Goal: Task Accomplishment & Management: Use online tool/utility

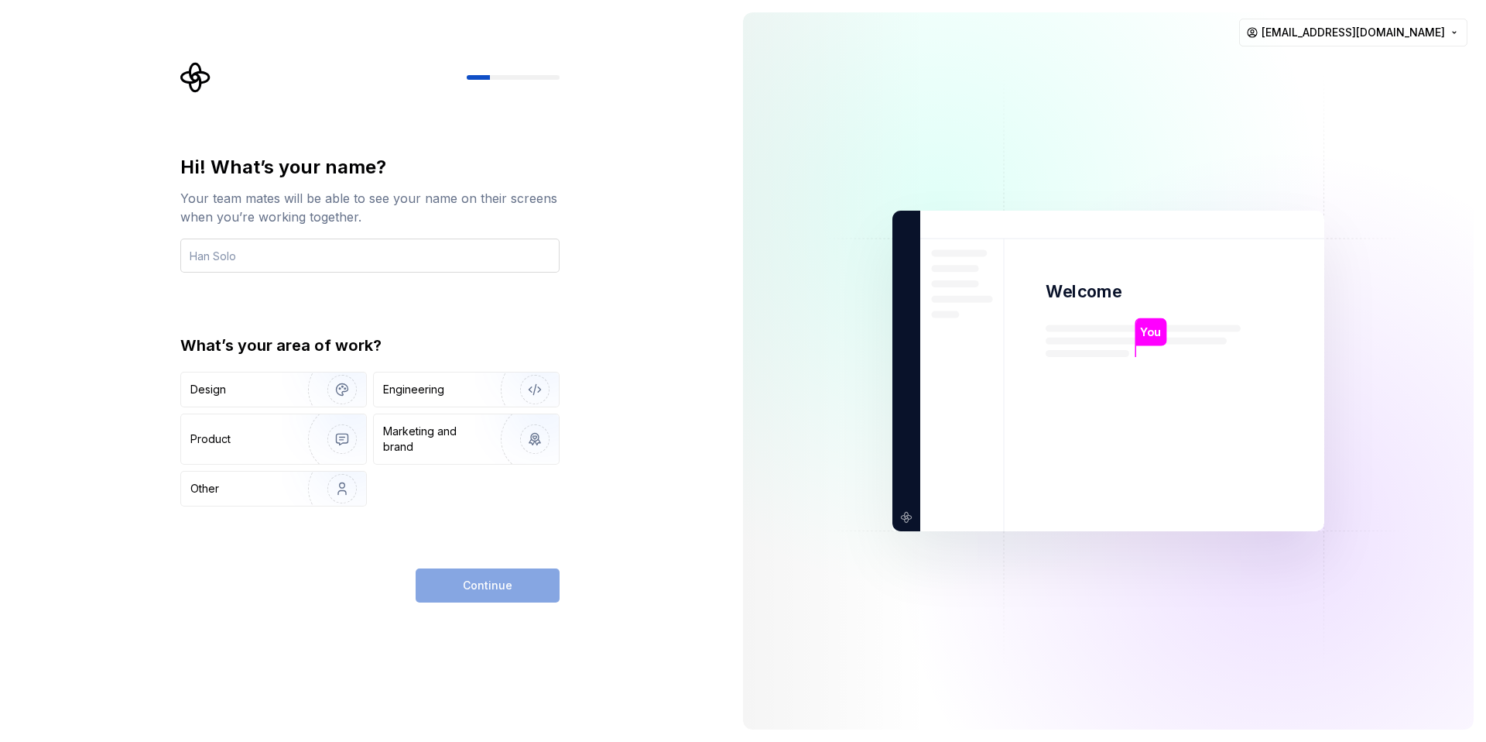
click at [431, 271] on input "text" at bounding box center [369, 255] width 379 height 34
type input "[PERSON_NAME]"
click at [245, 443] on div "Product" at bounding box center [241, 438] width 102 height 15
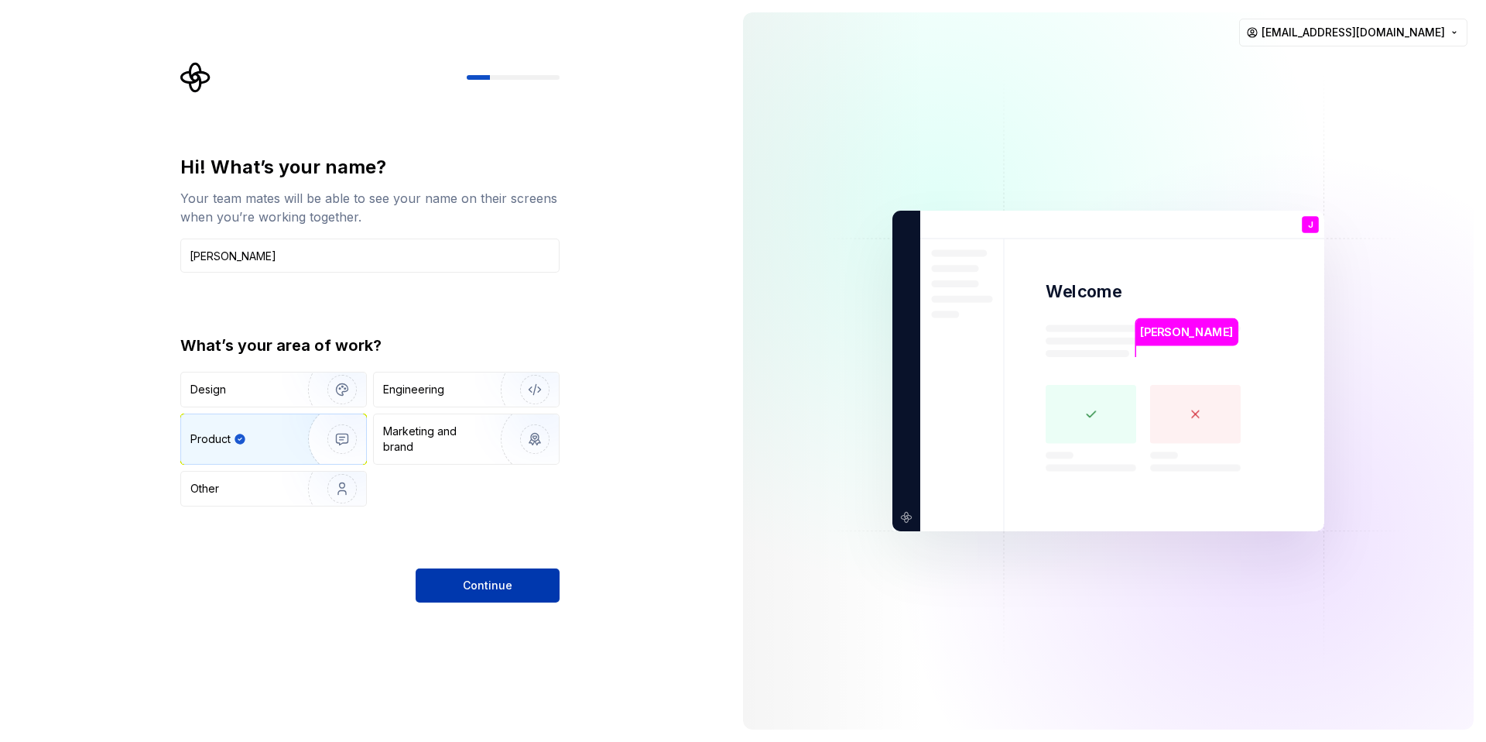
click at [464, 587] on span "Continue" at bounding box center [488, 585] width 50 height 15
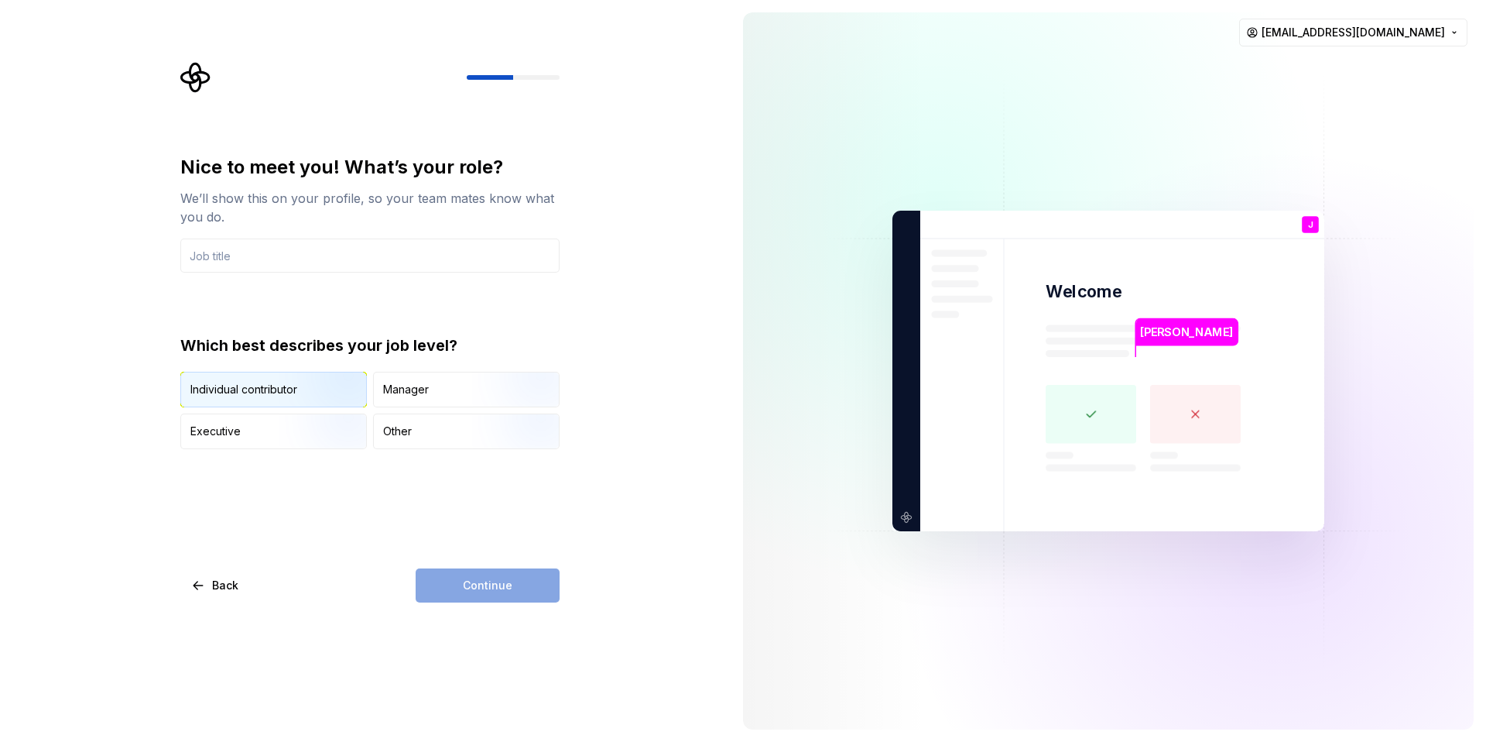
click at [286, 386] on img "button" at bounding box center [328, 409] width 99 height 104
click at [485, 589] on div "Continue" at bounding box center [488, 585] width 144 height 34
click at [412, 433] on div "Other" at bounding box center [466, 431] width 185 height 34
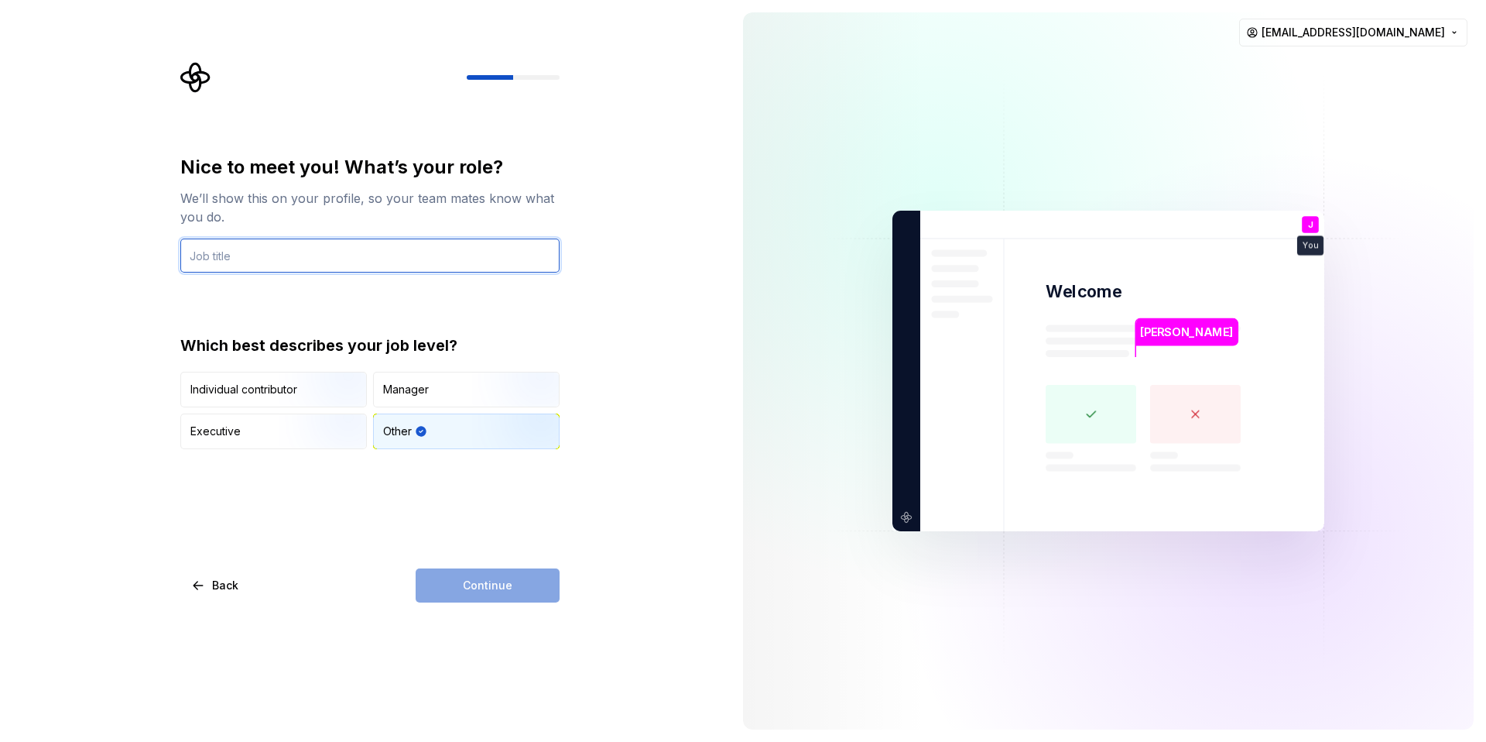
click at [258, 254] on input "text" at bounding box center [369, 255] width 379 height 34
type input "Frontend- UX/UI"
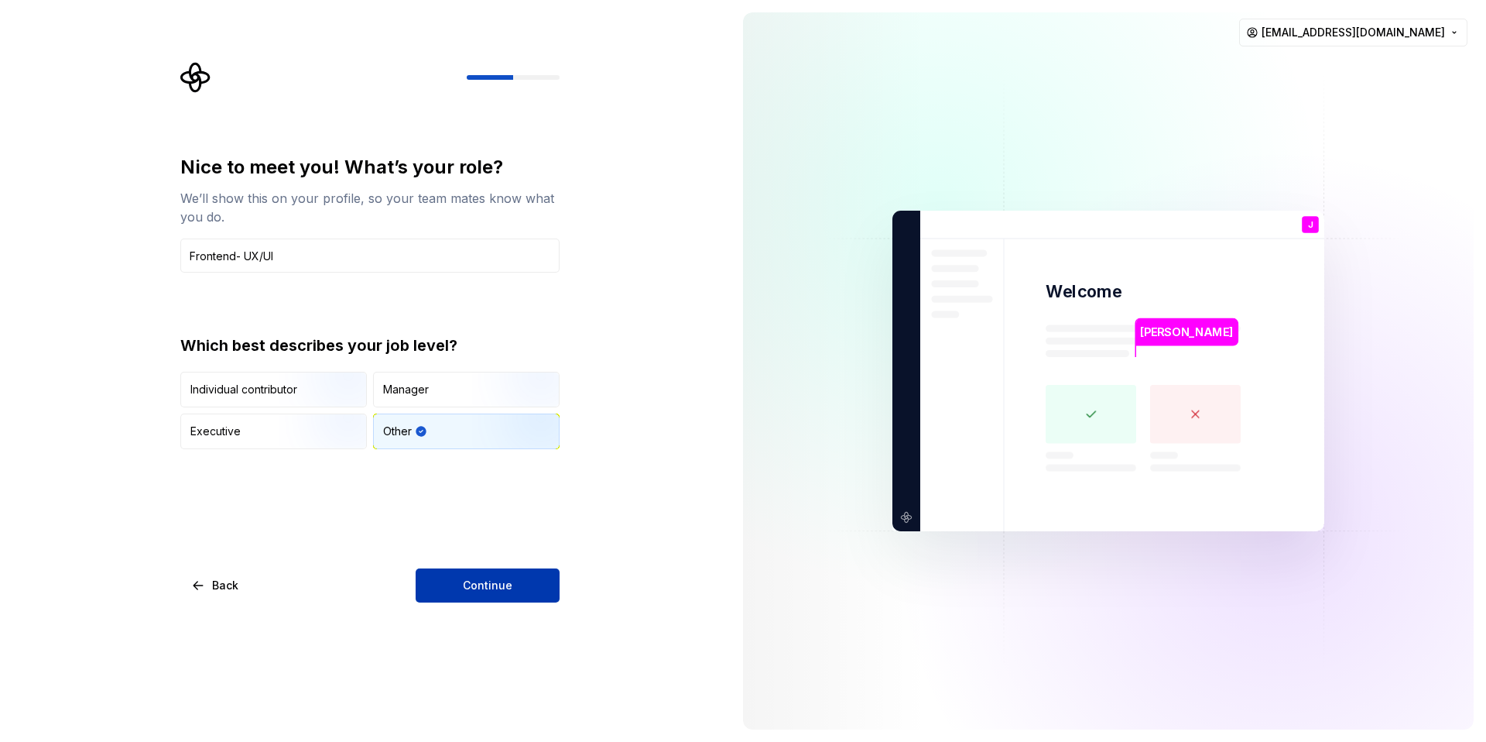
click at [471, 590] on span "Continue" at bounding box center [488, 585] width 50 height 15
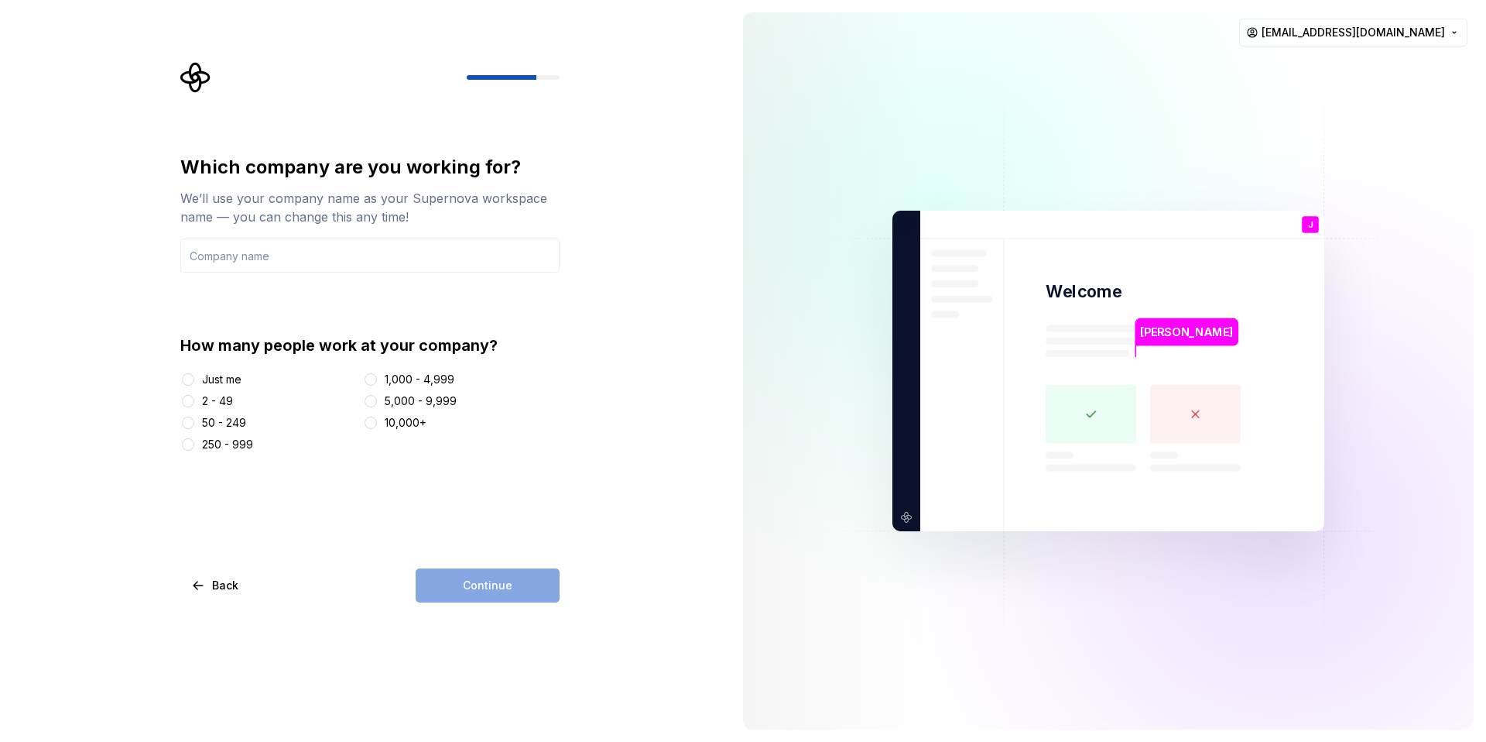
click at [202, 379] on div "Just me" at bounding box center [221, 379] width 39 height 15
click at [194, 379] on button "Just me" at bounding box center [188, 379] width 12 height 12
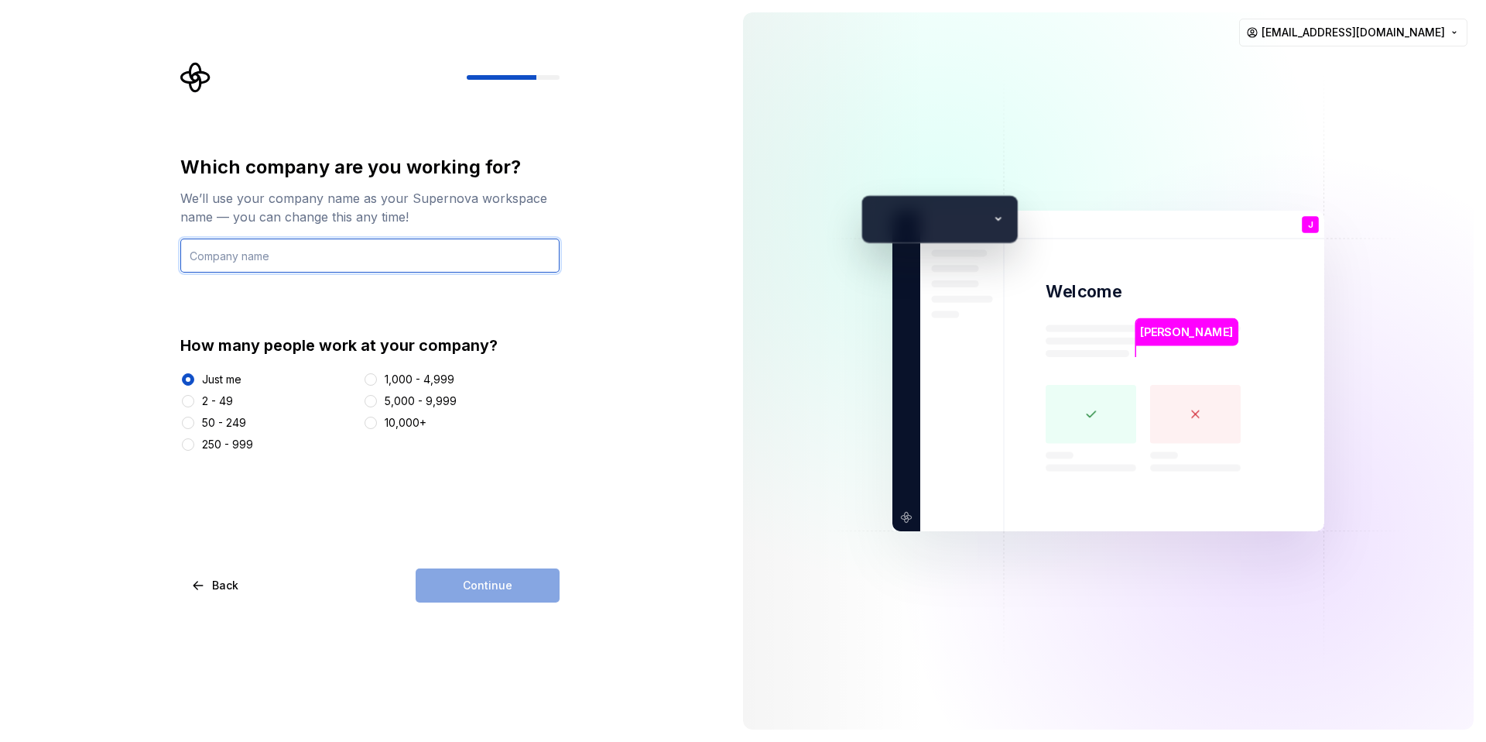
click at [280, 266] on input "text" at bounding box center [369, 255] width 379 height 34
type input "JULSS"
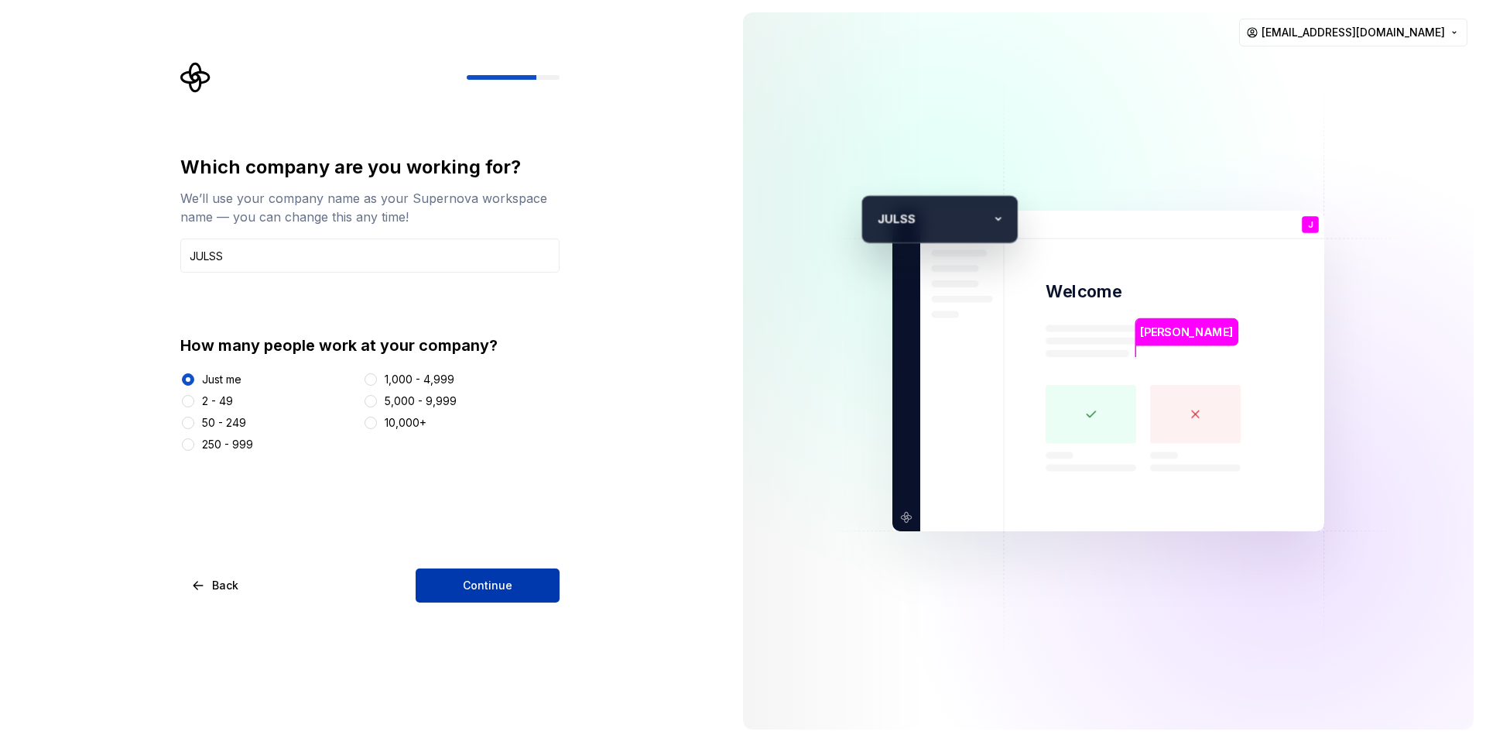
click at [468, 594] on button "Continue" at bounding box center [488, 585] width 144 height 34
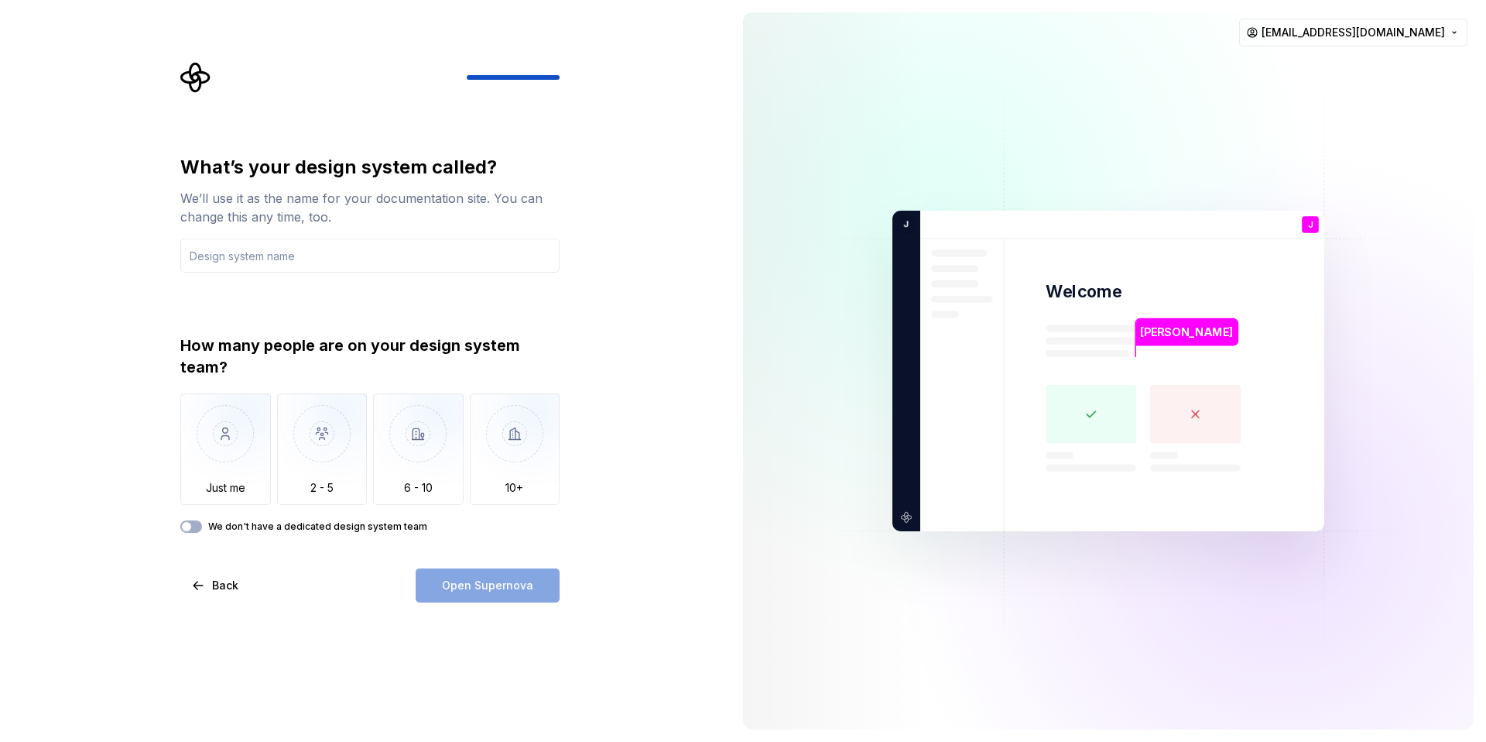
click at [217, 260] on input "text" at bounding box center [369, 255] width 379 height 34
click at [207, 585] on button "Back" at bounding box center [215, 585] width 71 height 34
click at [309, 259] on input "text" at bounding box center [369, 255] width 379 height 34
click at [224, 255] on input "text" at bounding box center [369, 255] width 379 height 34
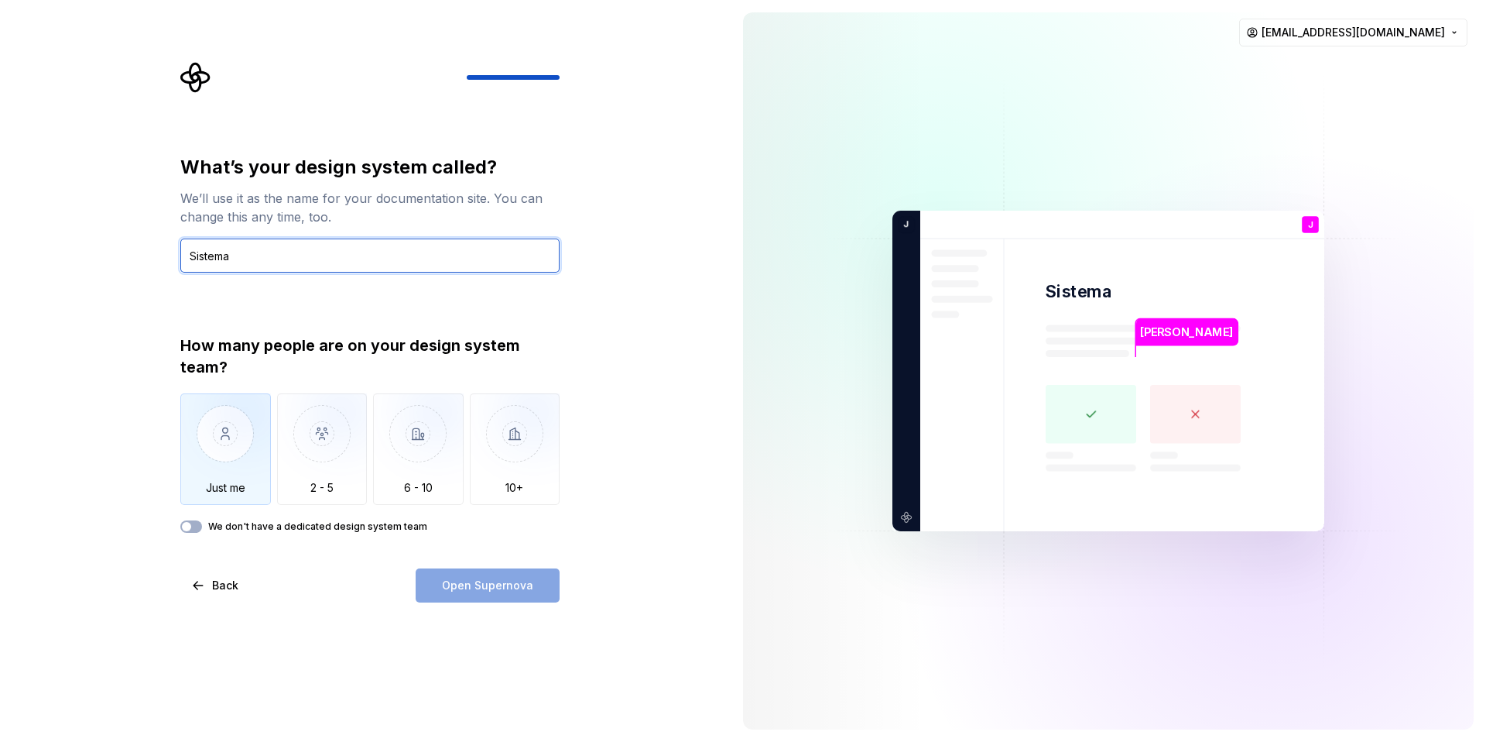
type input "Sistema"
click at [249, 421] on img "button" at bounding box center [225, 445] width 91 height 104
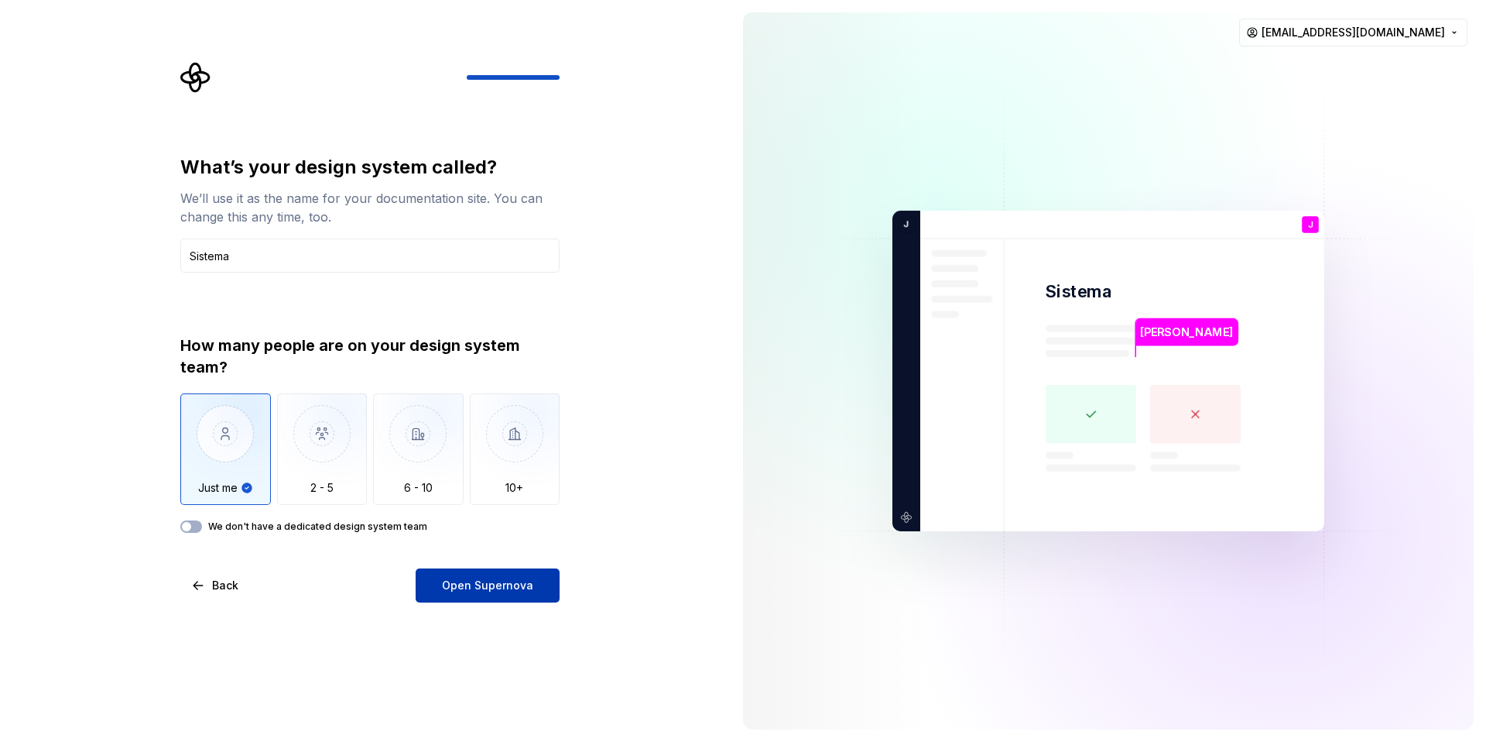
click at [502, 595] on button "Open Supernova" at bounding box center [488, 585] width 144 height 34
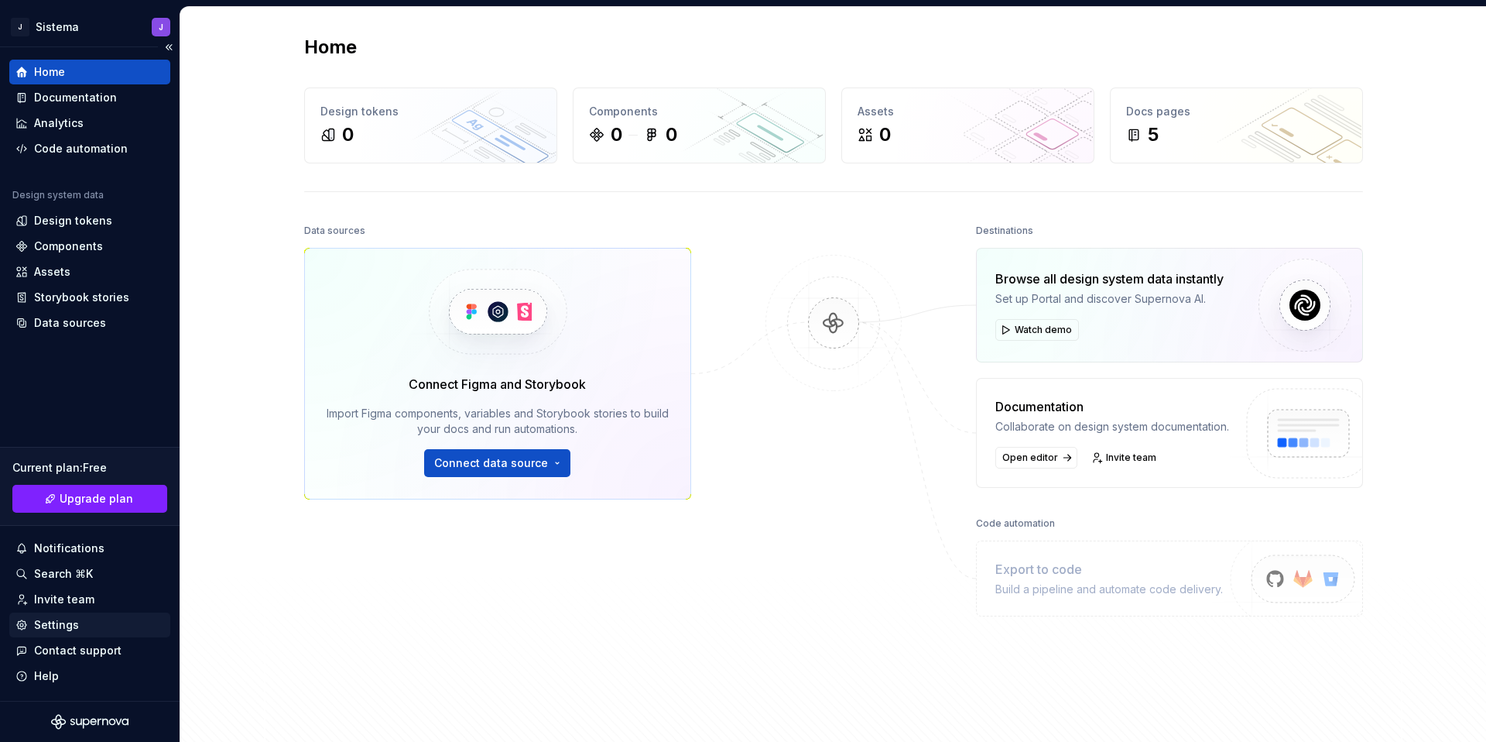
click at [60, 626] on div "Settings" at bounding box center [56, 624] width 45 height 15
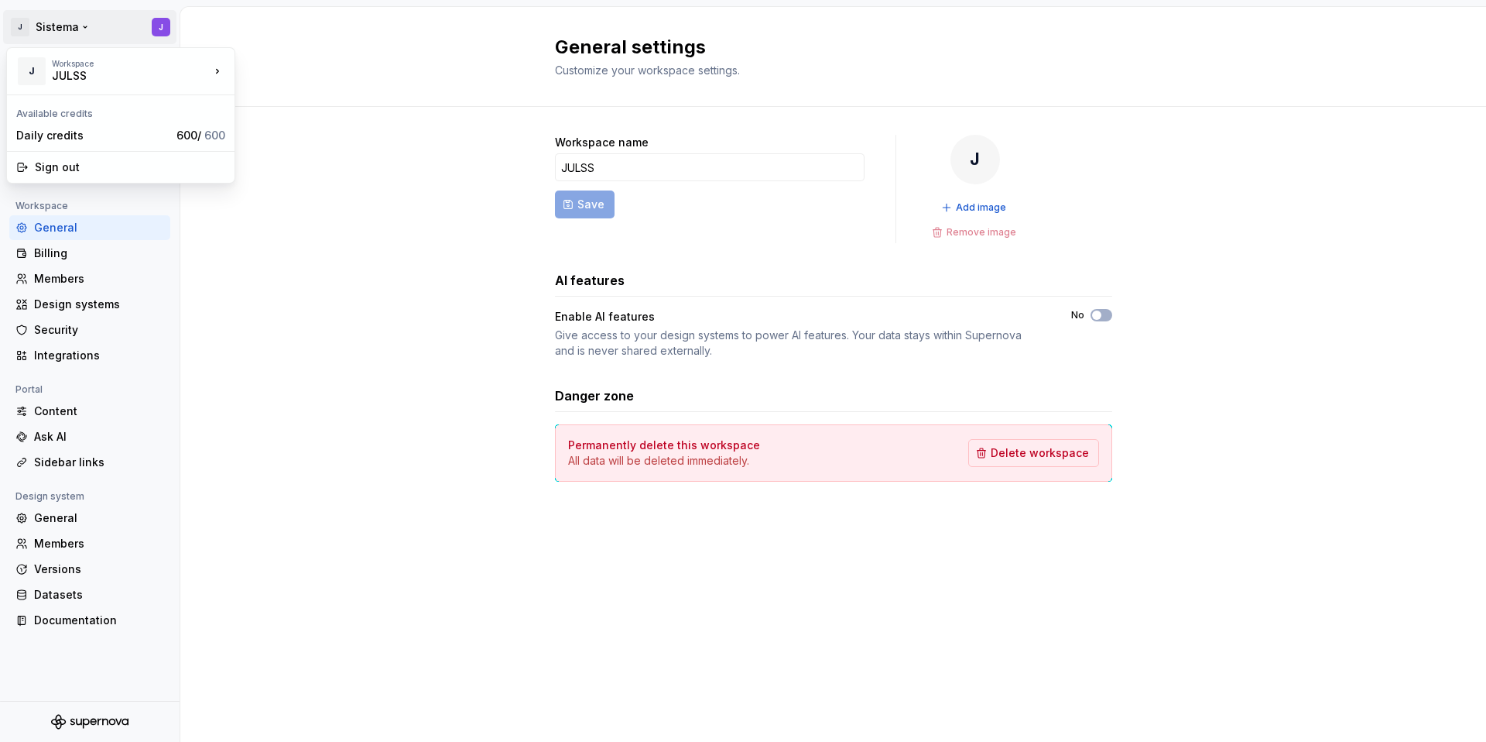
click at [92, 23] on html "J Sistema J Back Account Profile Authentication Notifications Workspace General…" at bounding box center [743, 371] width 1486 height 742
click at [329, 61] on html "J Sistema J Back Account Profile Authentication Notifications Workspace General…" at bounding box center [743, 371] width 1486 height 742
click at [102, 128] on div "Profile" at bounding box center [99, 120] width 130 height 15
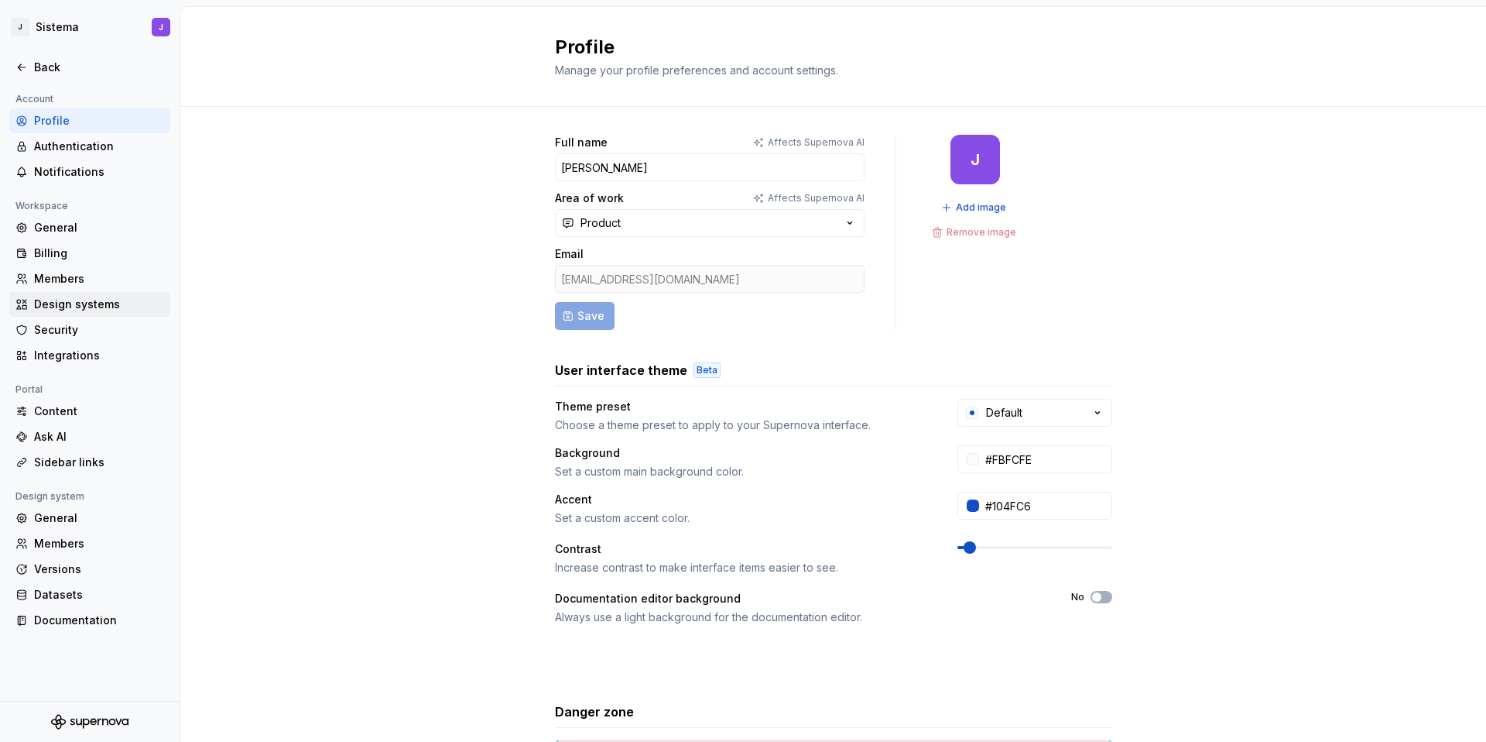
click at [100, 299] on div "Design systems" at bounding box center [99, 304] width 130 height 15
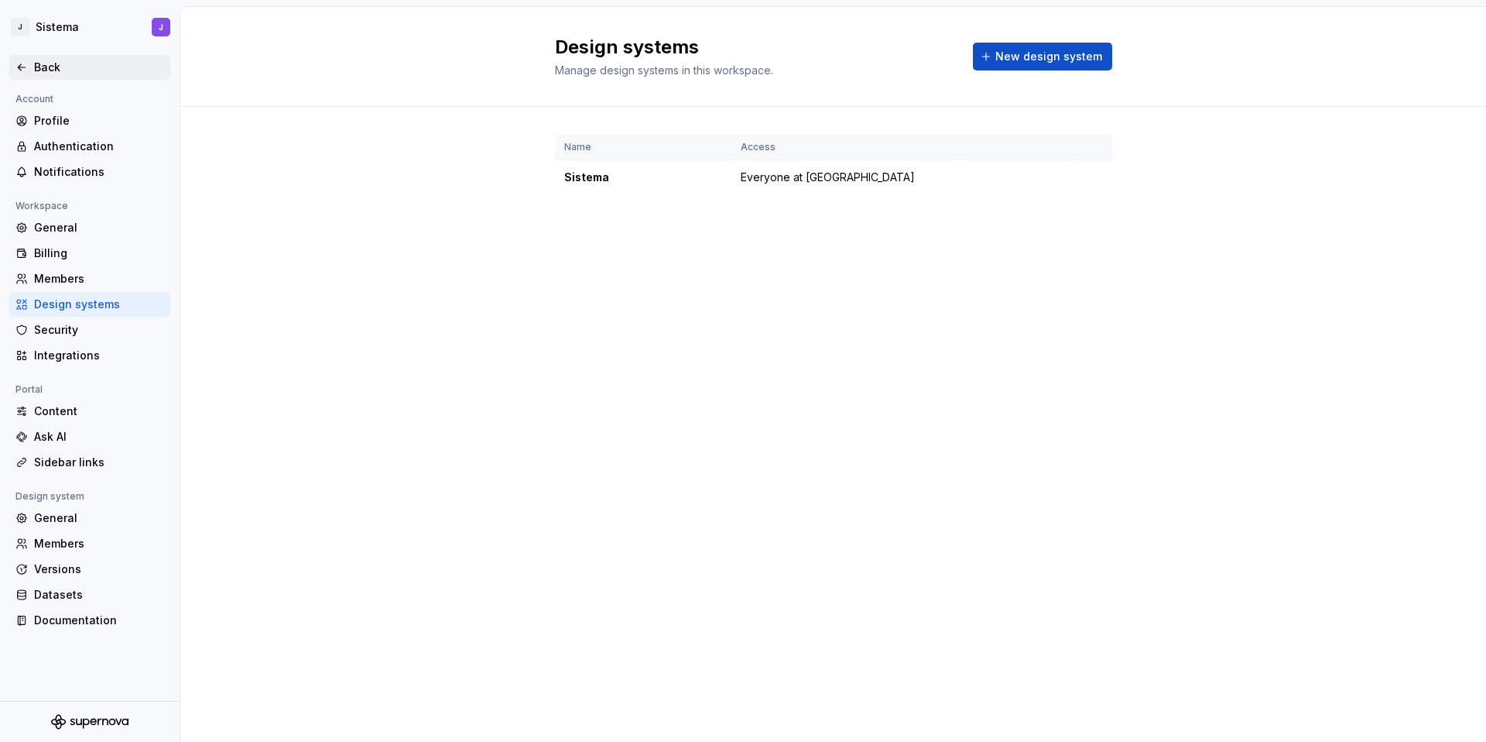
click at [74, 56] on div "Back" at bounding box center [89, 67] width 161 height 25
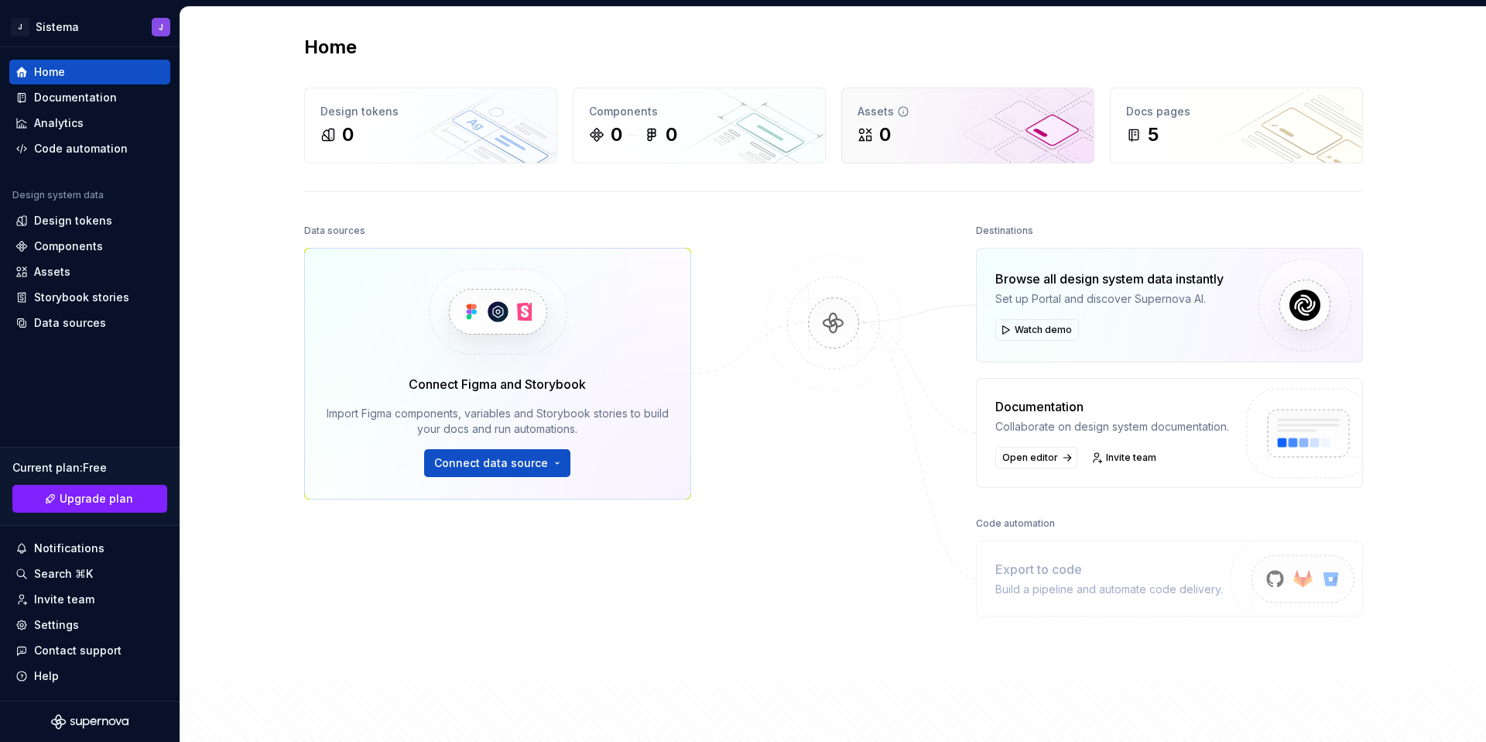
click at [725, 137] on div "0" at bounding box center [968, 134] width 221 height 25
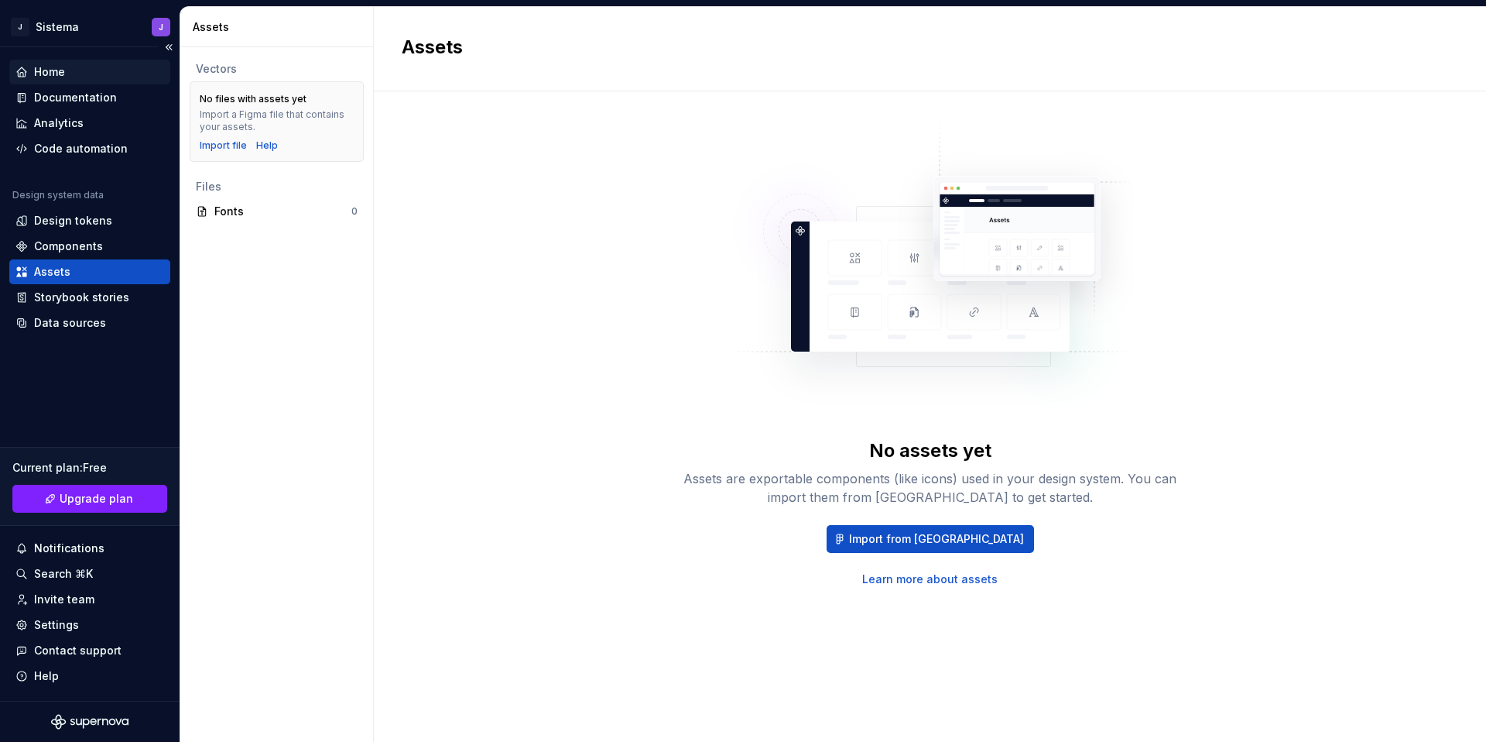
click at [64, 72] on div "Home" at bounding box center [89, 71] width 149 height 15
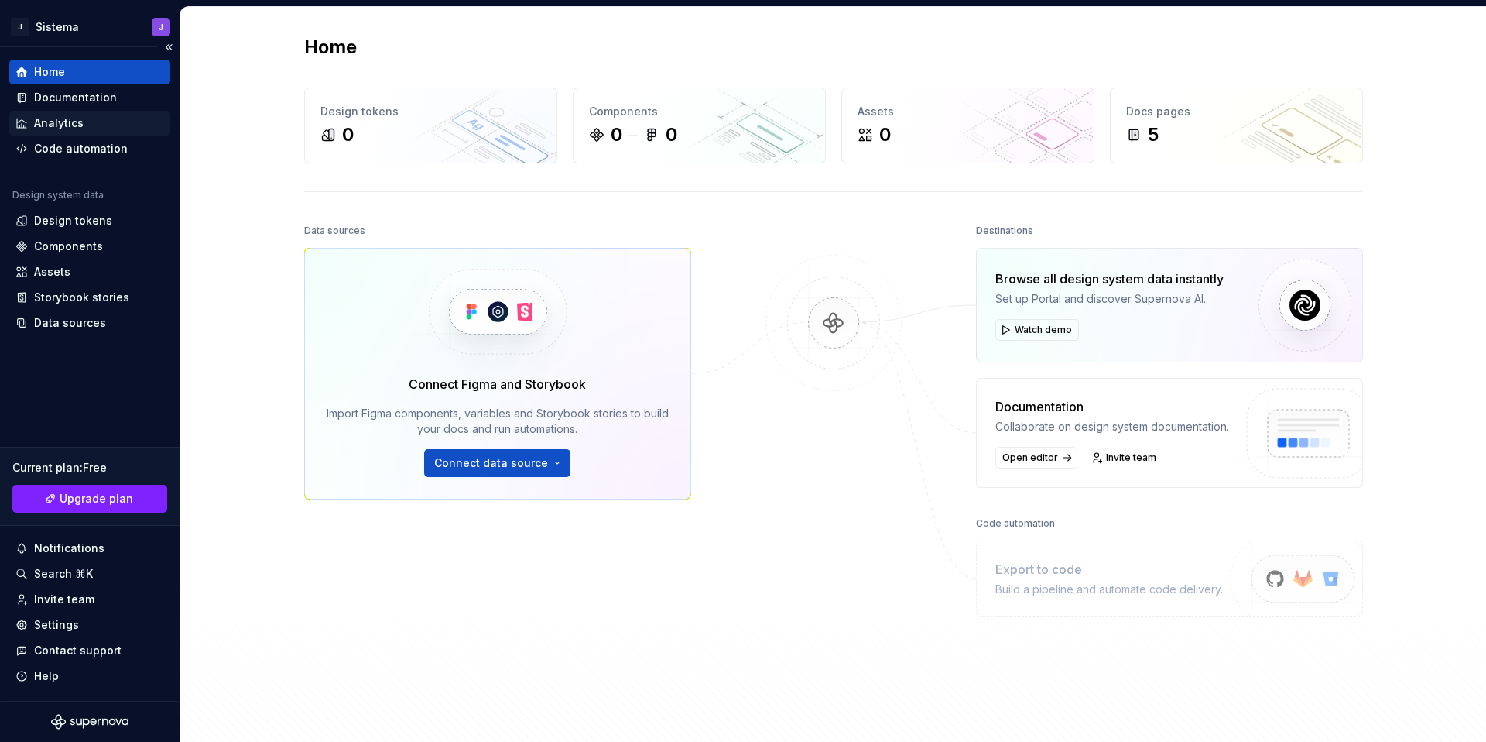
click at [91, 125] on div "Analytics" at bounding box center [89, 122] width 149 height 15
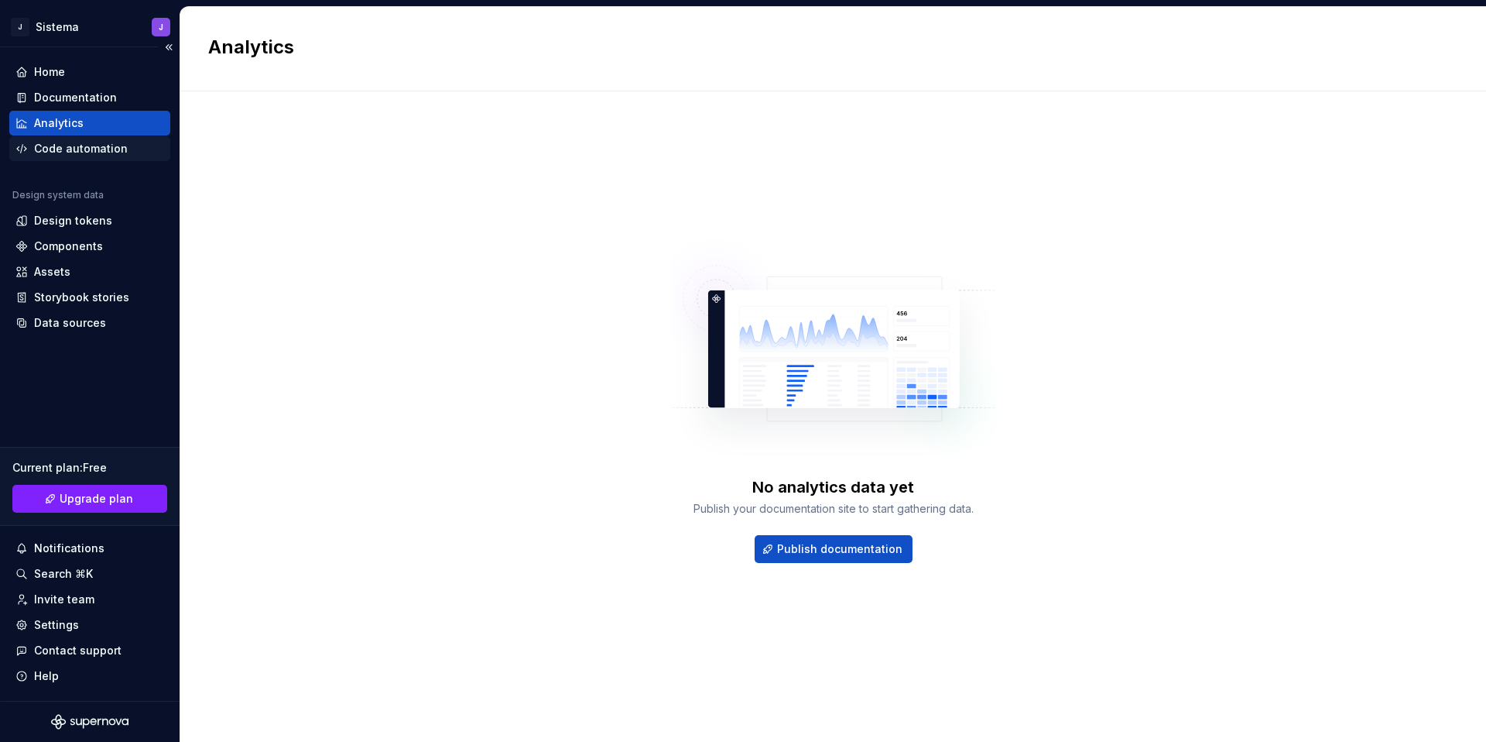
click at [97, 147] on div "Code automation" at bounding box center [81, 148] width 94 height 15
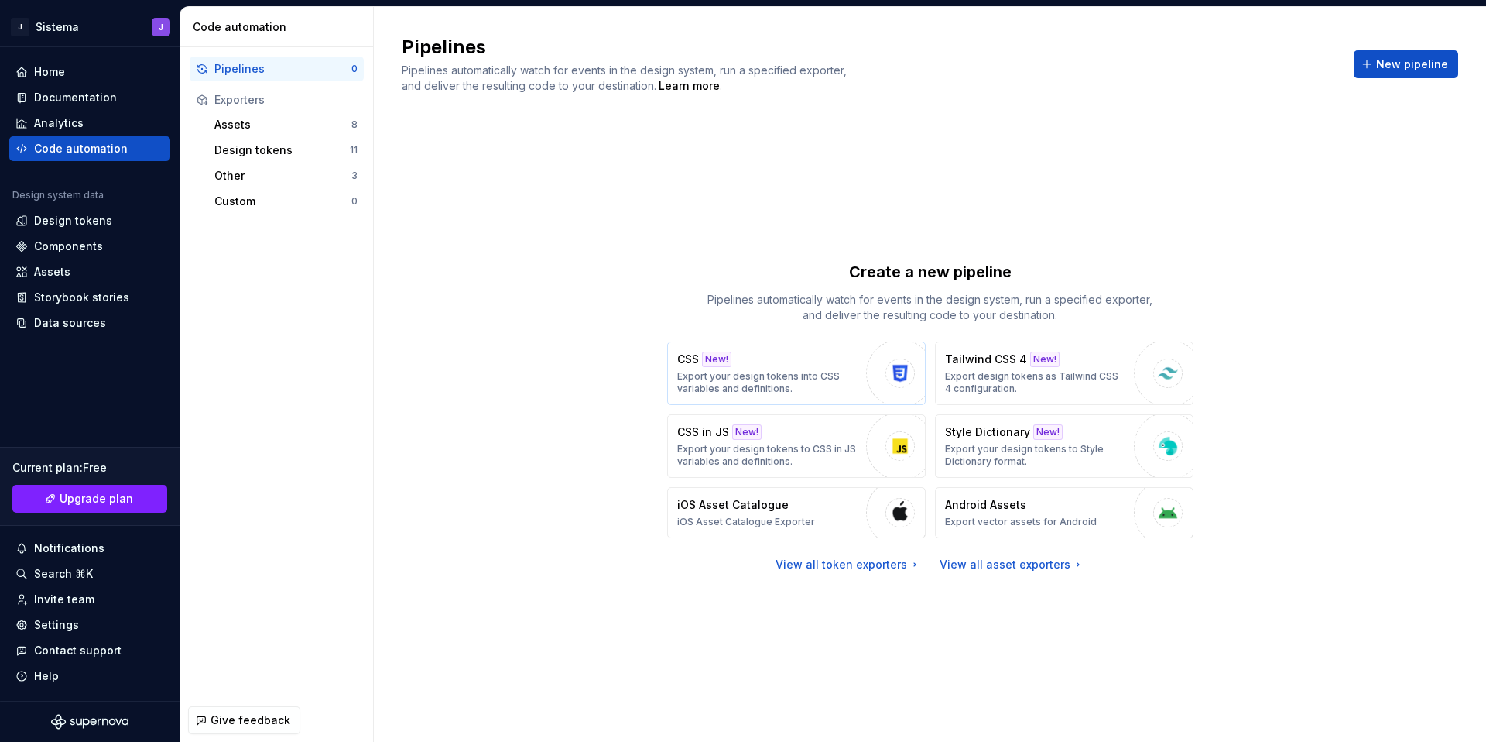
click at [725, 362] on div "CSS New! Export your design tokens into CSS variables and definitions." at bounding box center [767, 372] width 181 height 43
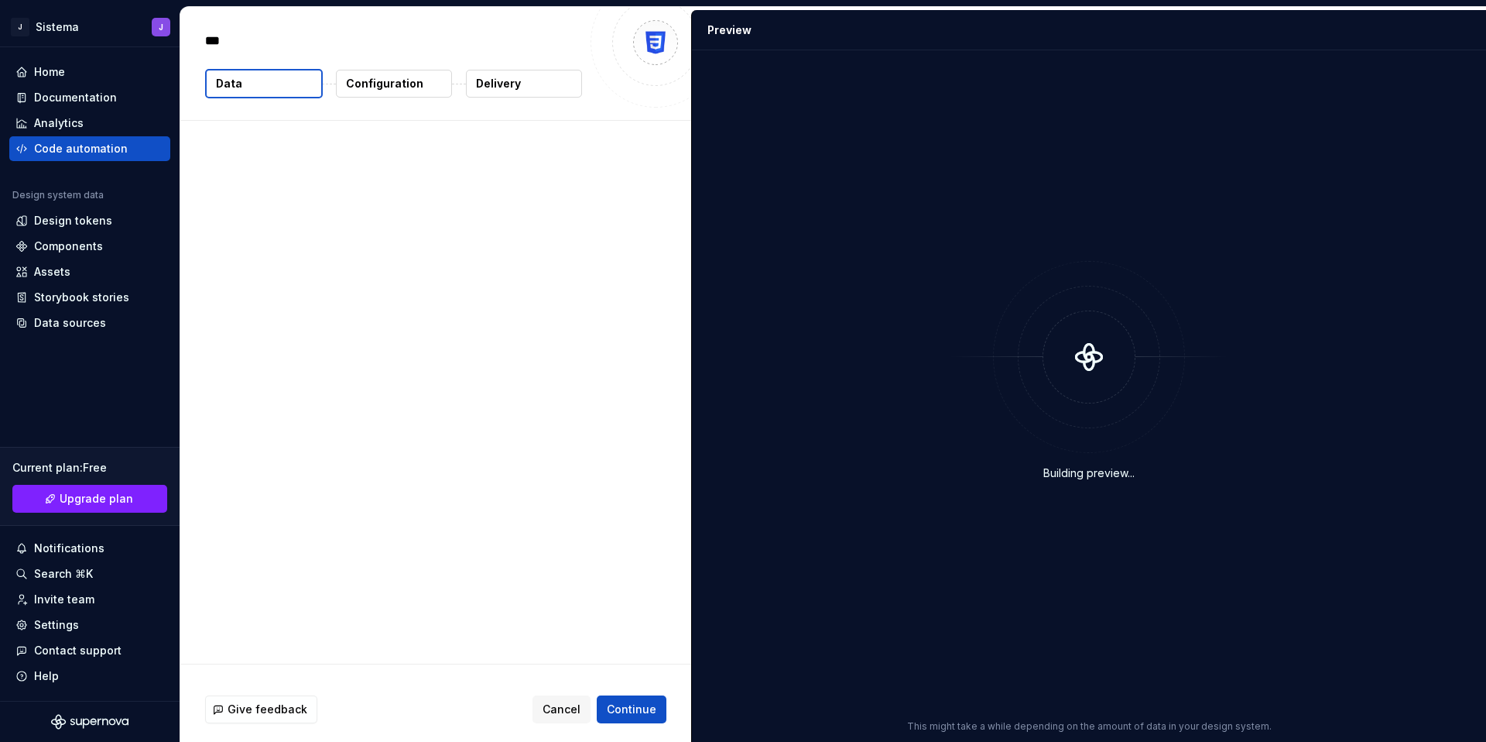
type textarea "*"
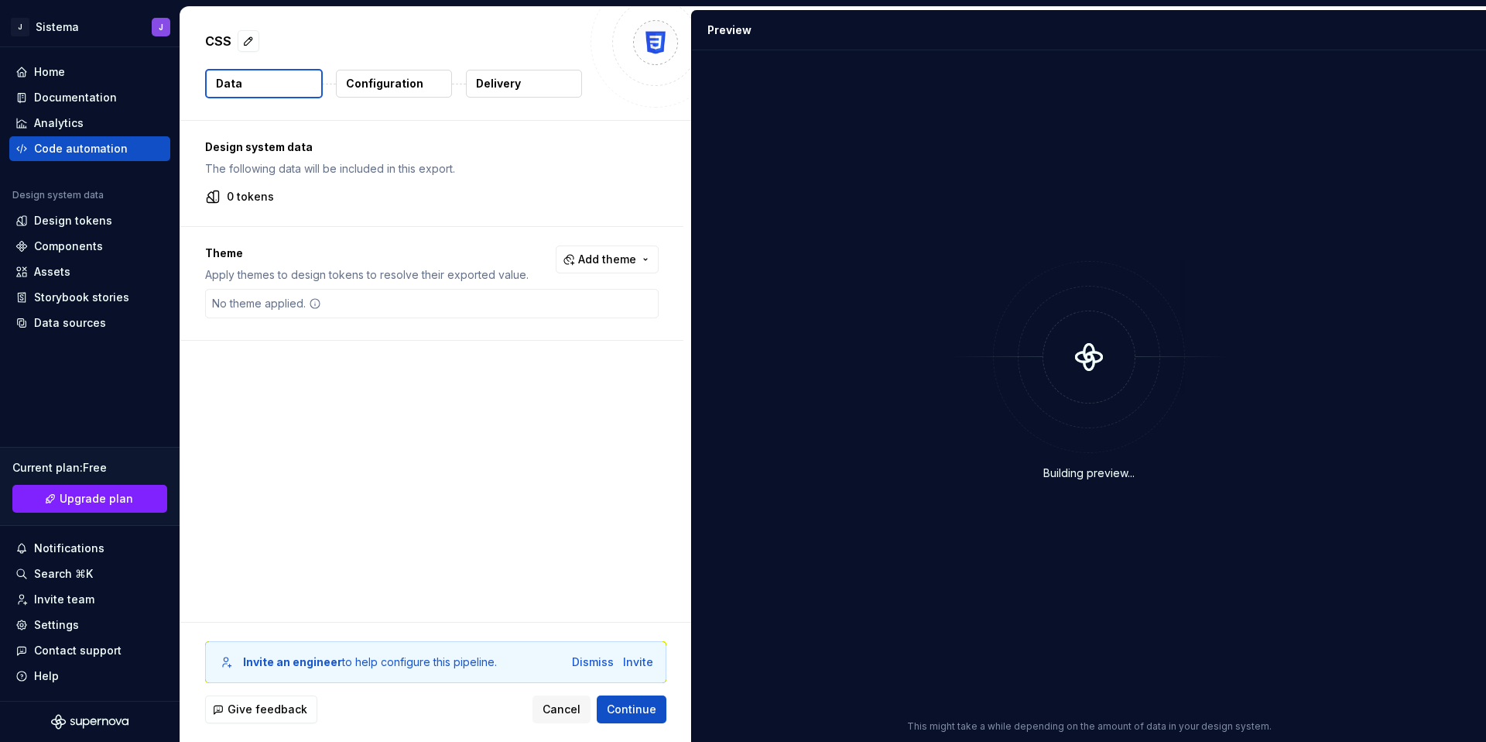
click at [417, 135] on div "Design system data The following data will be included in this export. 0 tokens" at bounding box center [431, 173] width 503 height 105
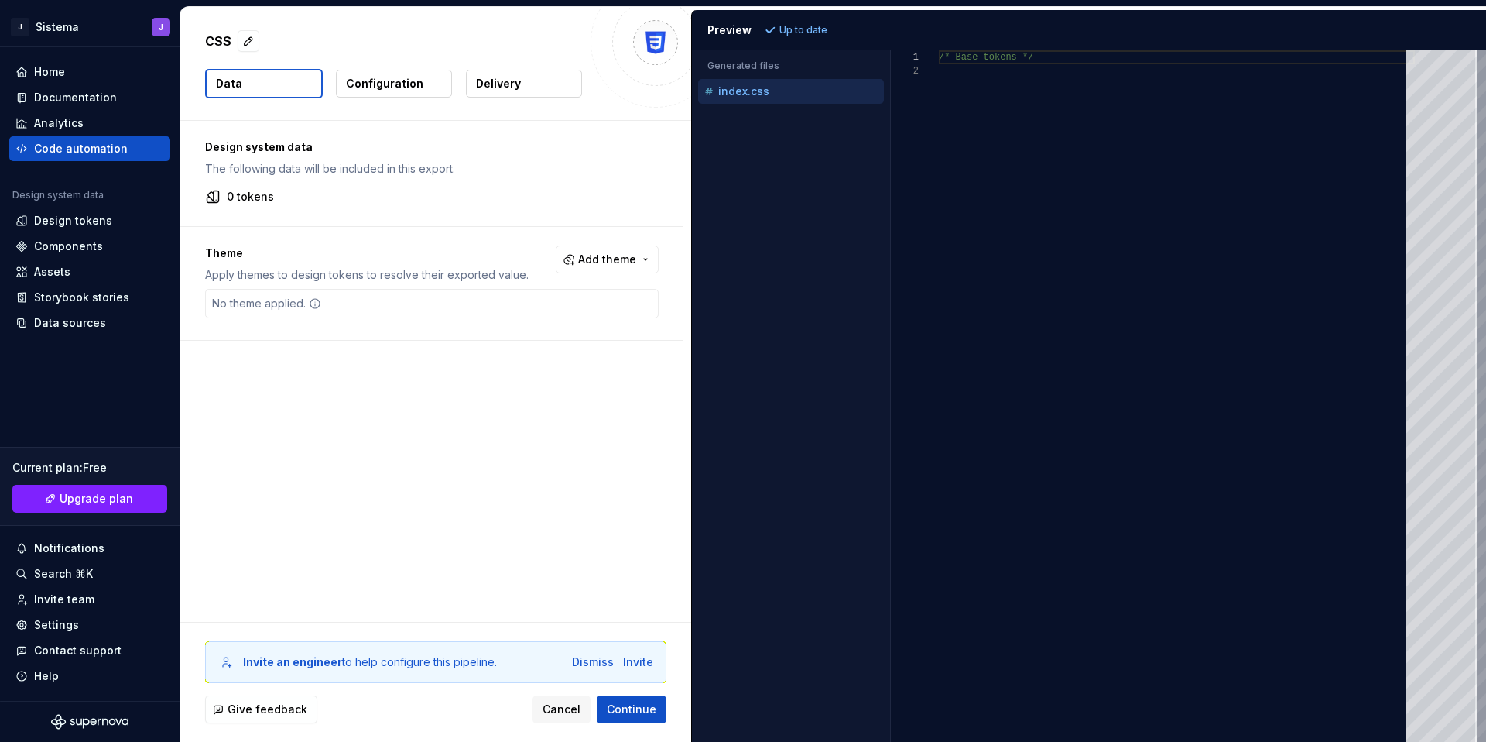
type textarea "**********"
click at [725, 94] on div "/* Base tokens */" at bounding box center [1177, 395] width 476 height 691
